Goal: Check status: Check status

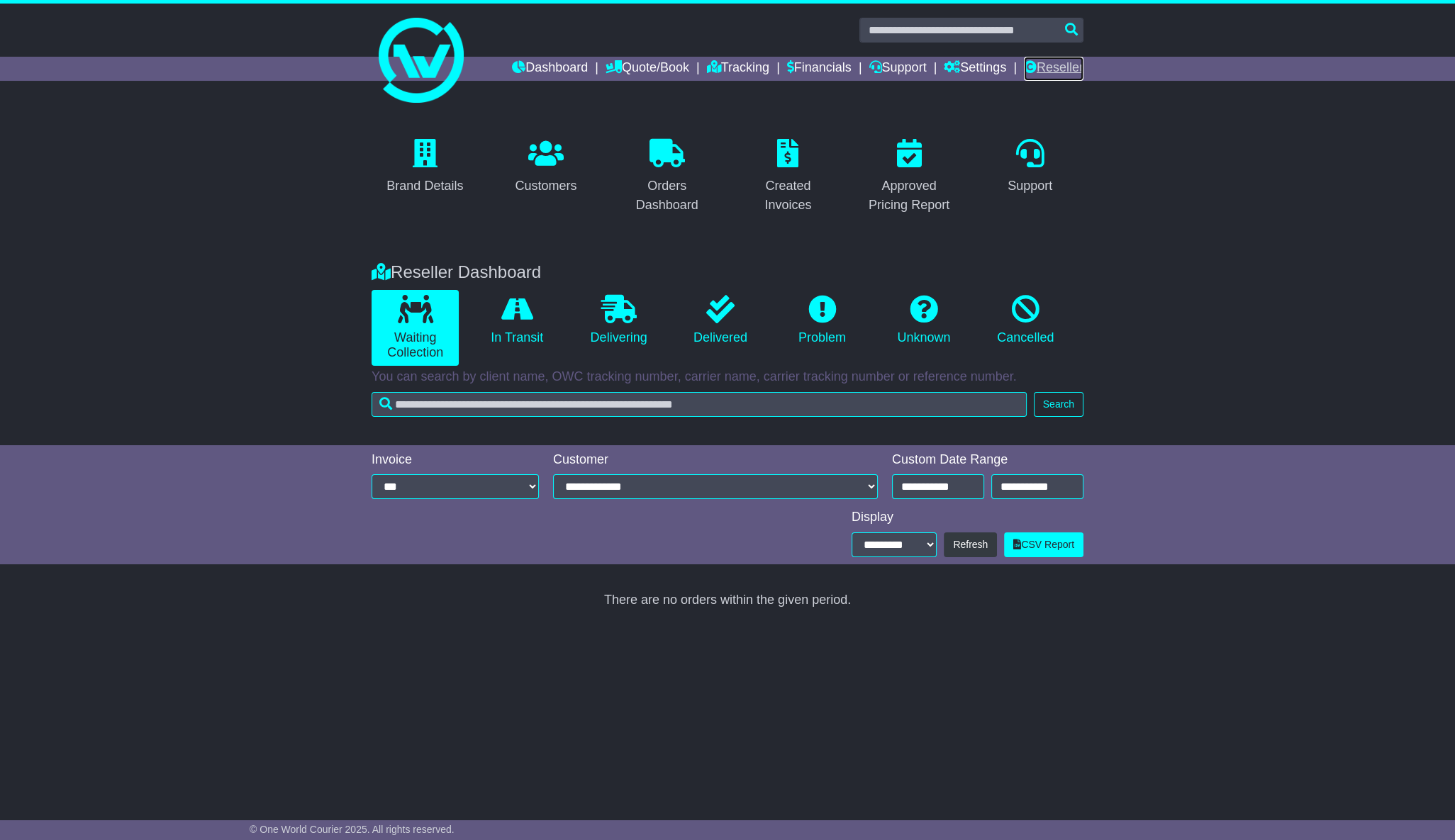
click at [1051, 70] on link "Reseller" at bounding box center [1053, 68] width 60 height 24
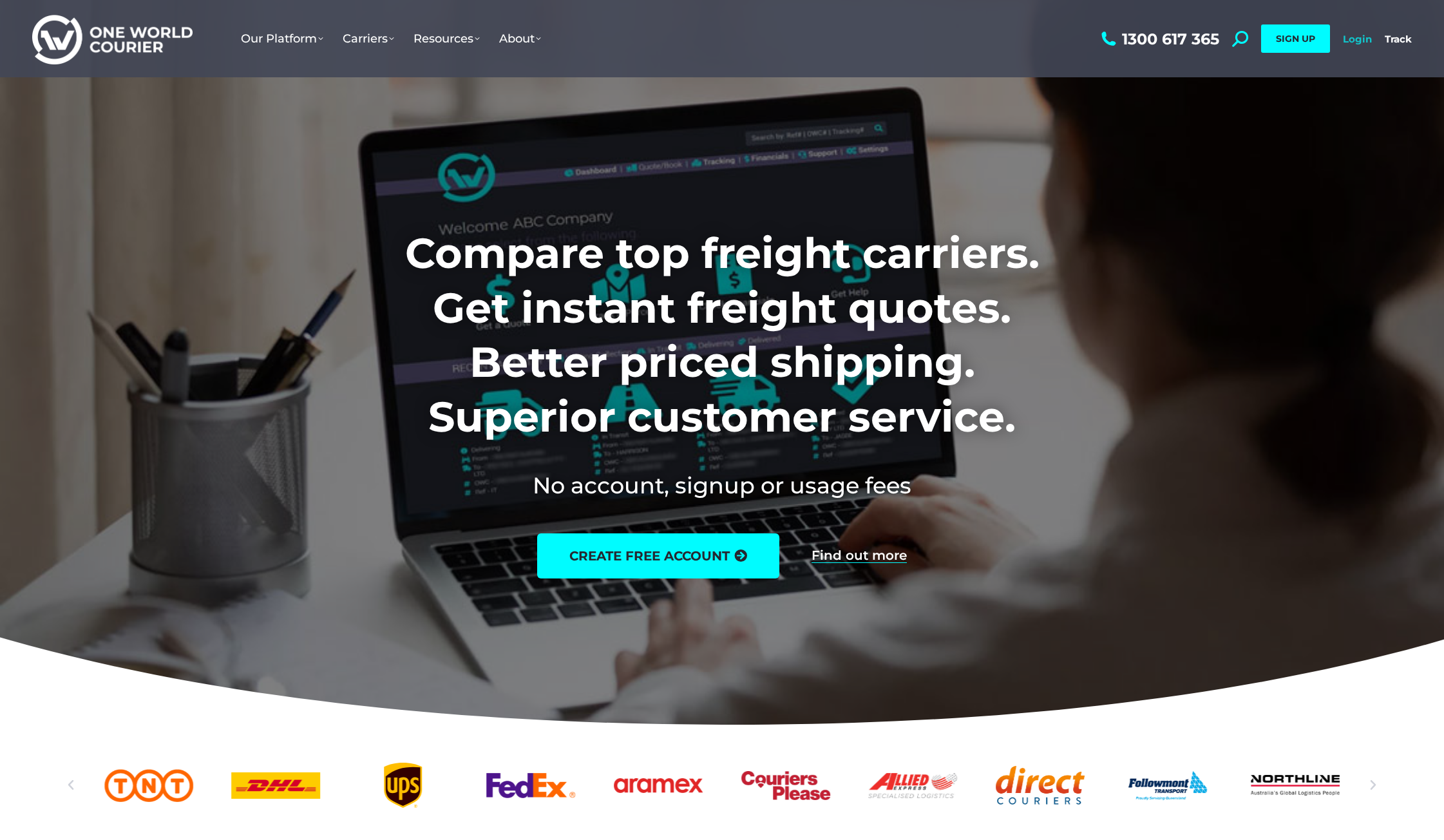
click at [1358, 40] on link "Login" at bounding box center [1357, 39] width 29 height 12
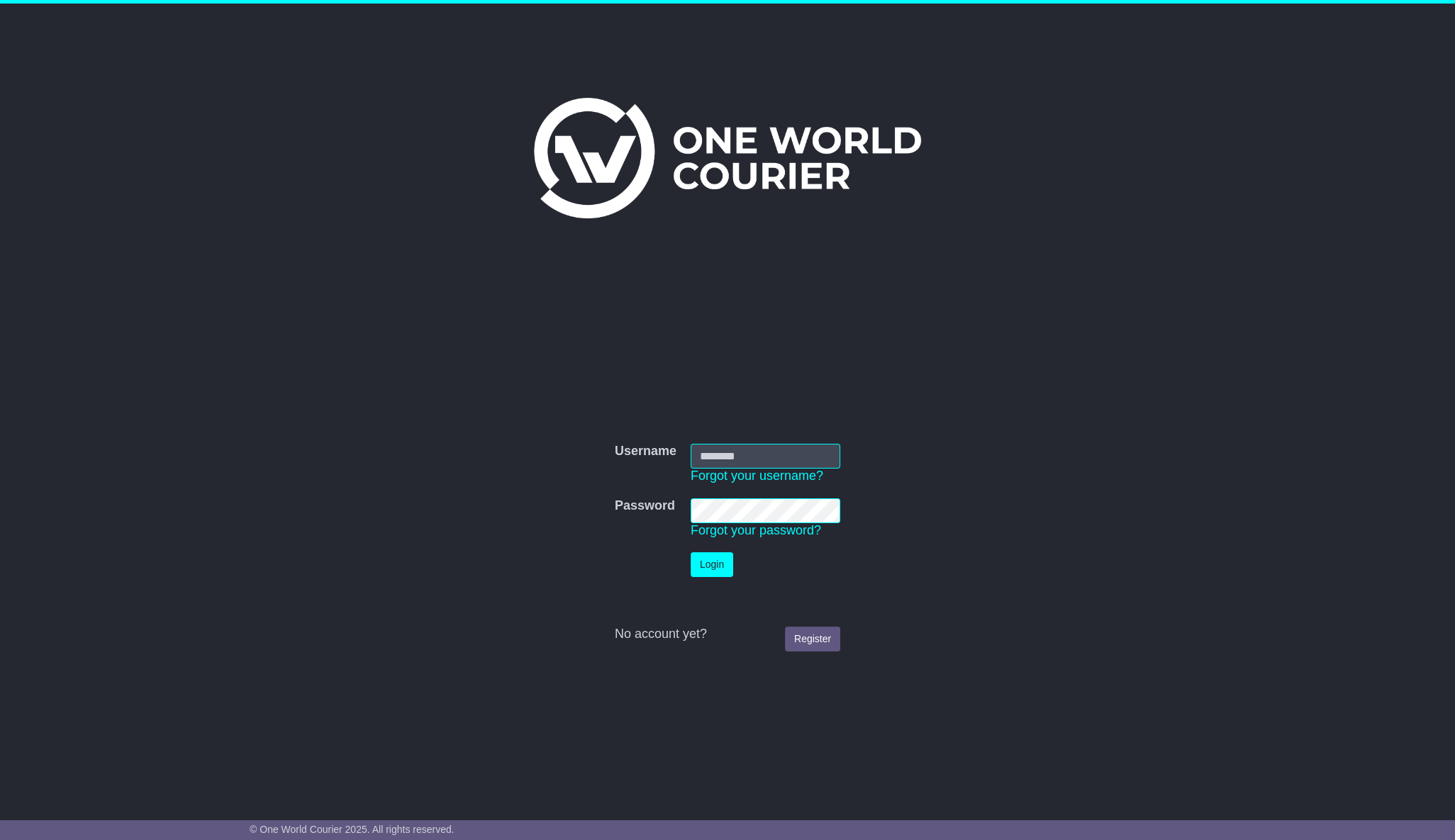
type input "**********"
click at [712, 565] on button "Login" at bounding box center [712, 565] width 43 height 25
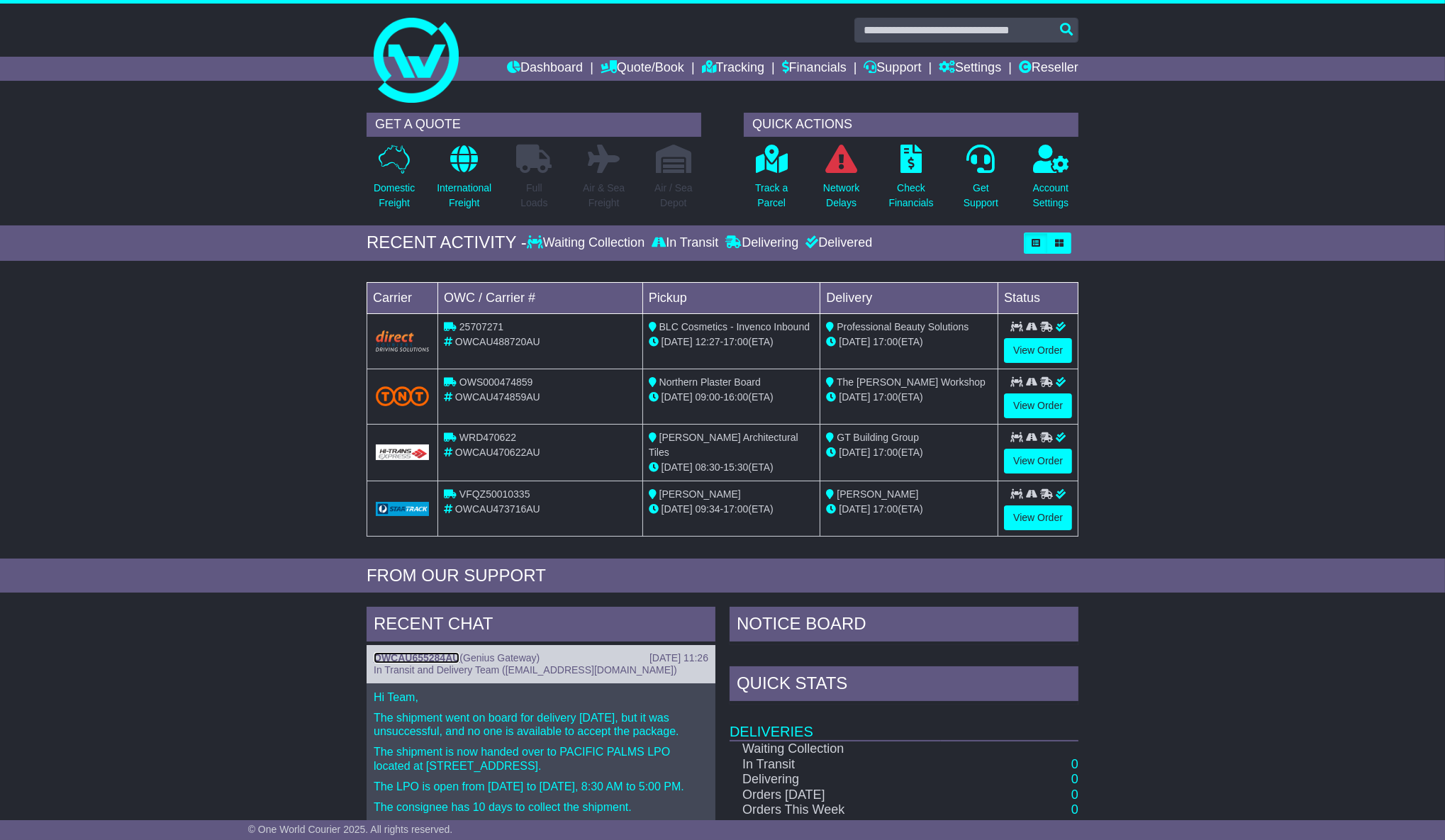
click at [417, 652] on link "OWCAU655284AU" at bounding box center [416, 658] width 86 height 11
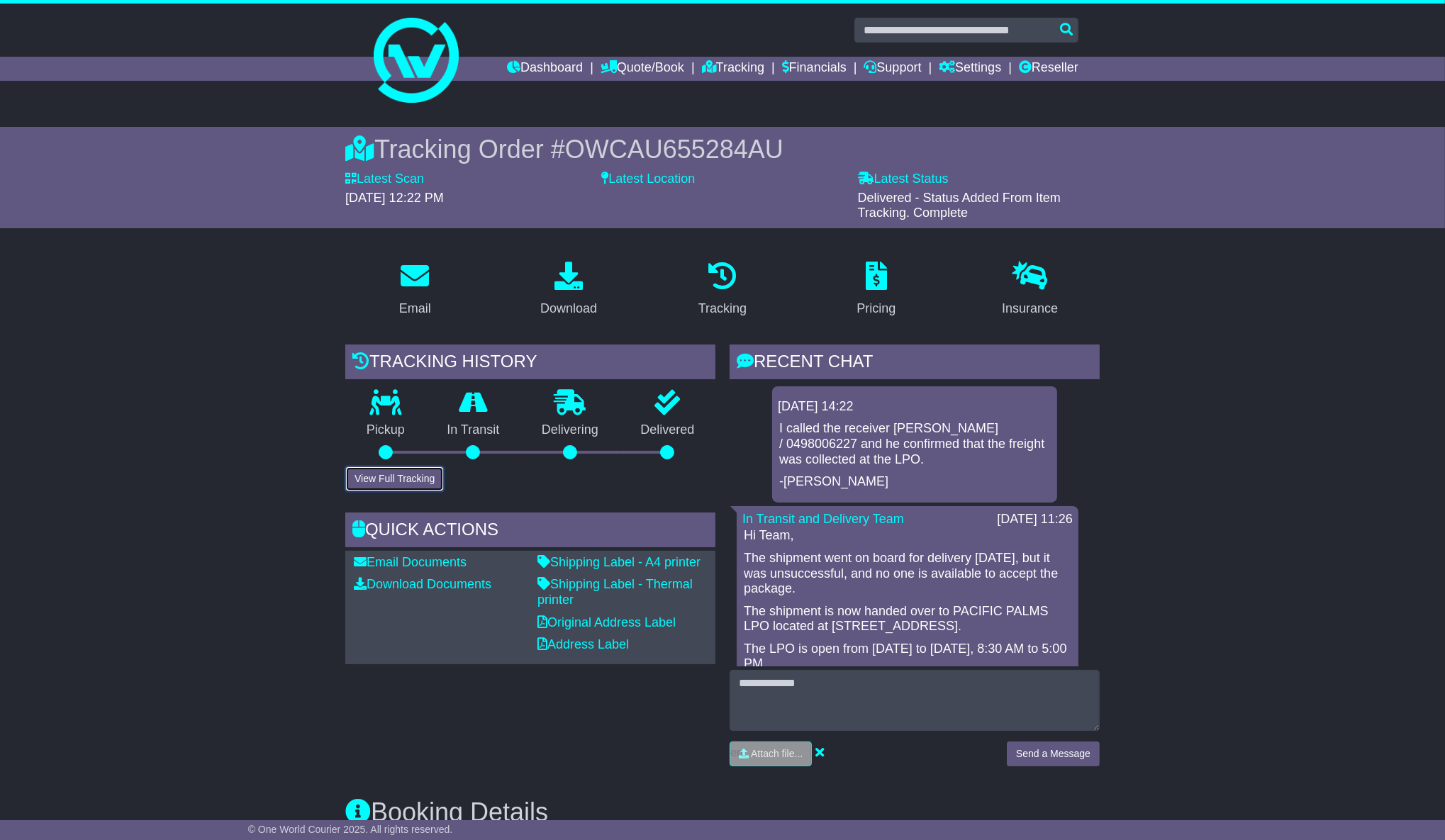
click at [396, 478] on button "View Full Tracking" at bounding box center [394, 479] width 98 height 25
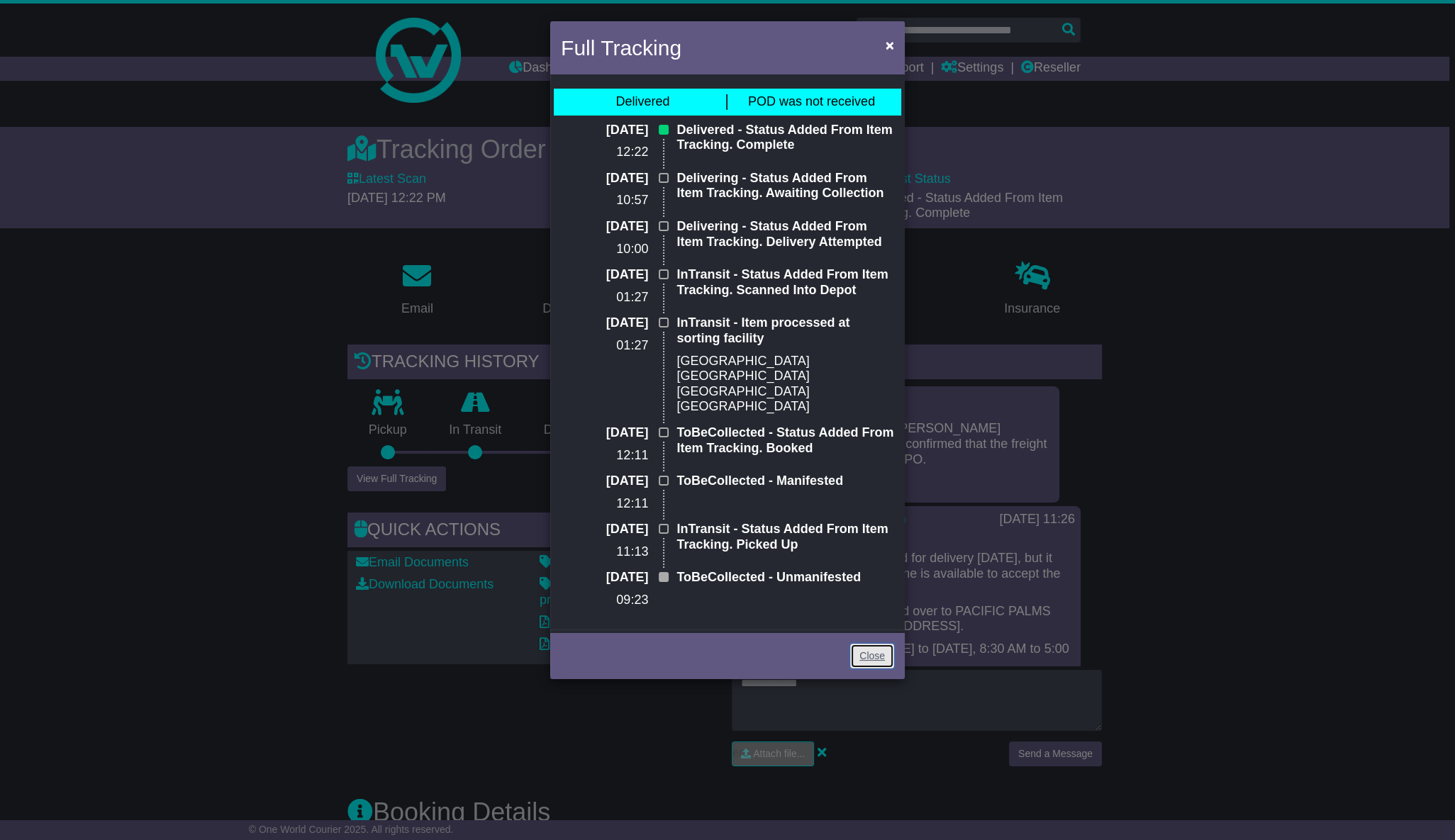
click at [871, 643] on link "Close" at bounding box center [872, 656] width 44 height 25
